Goal: Check status

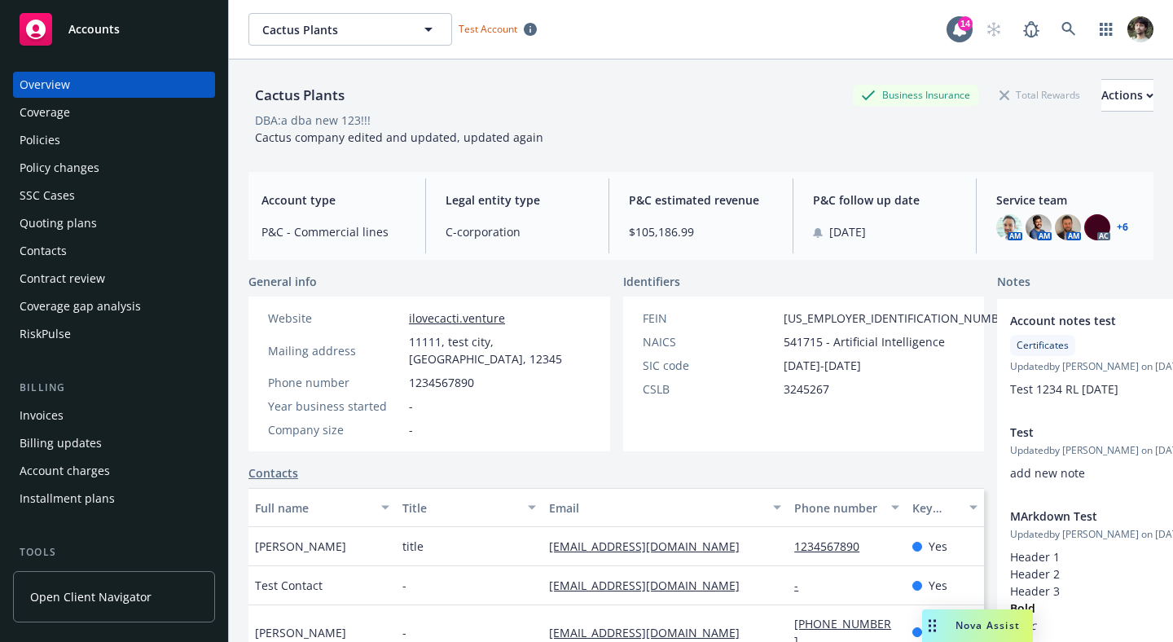
scroll to position [328, 0]
